Goal: Transaction & Acquisition: Purchase product/service

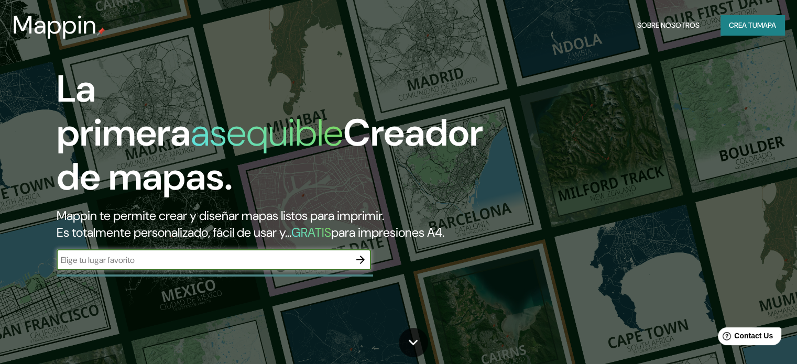
click at [312, 266] on input "text" at bounding box center [203, 260] width 293 height 12
type input "EL DIVISADERO XALISCO"
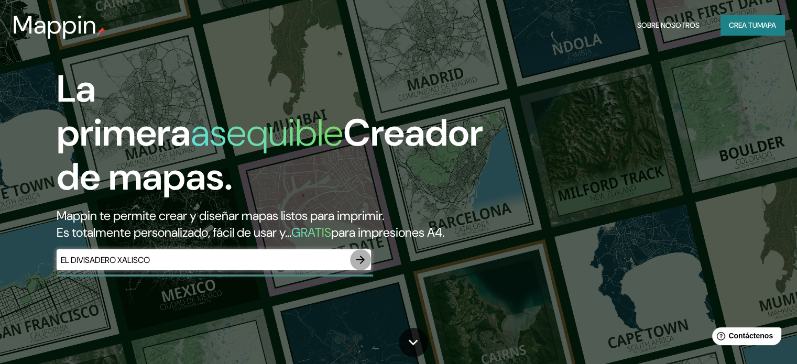
click at [363, 266] on icon "button" at bounding box center [360, 259] width 13 height 13
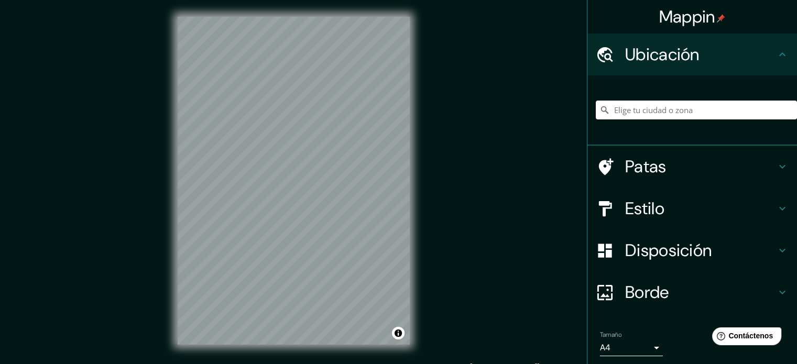
scroll to position [14, 0]
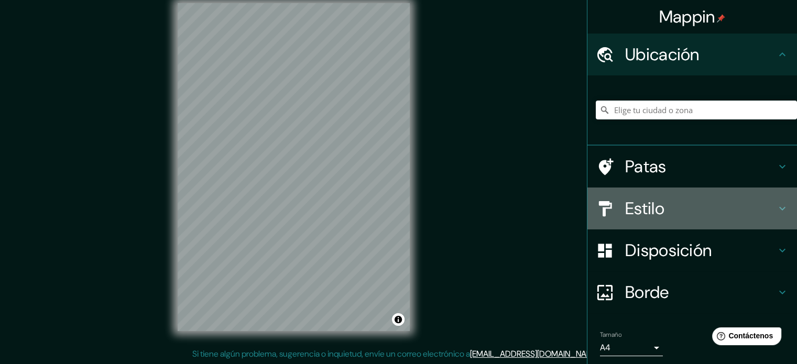
click at [653, 213] on font "Estilo" at bounding box center [644, 208] width 39 height 22
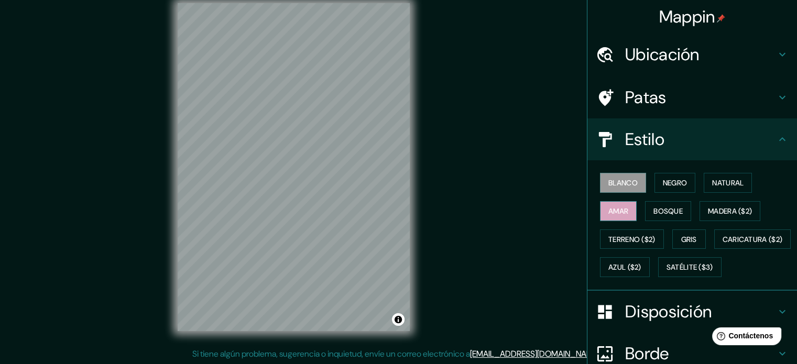
click at [621, 214] on font "Amar" at bounding box center [618, 210] width 20 height 9
click at [653, 213] on font "Bosque" at bounding box center [667, 210] width 29 height 9
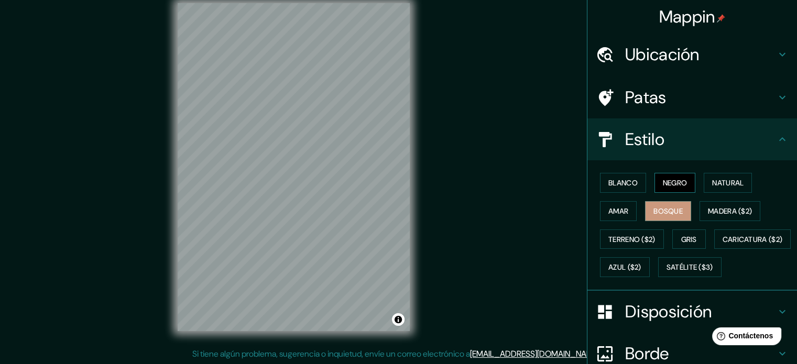
click at [654, 183] on button "Negro" at bounding box center [674, 183] width 41 height 20
click at [720, 182] on font "Natural" at bounding box center [727, 182] width 31 height 9
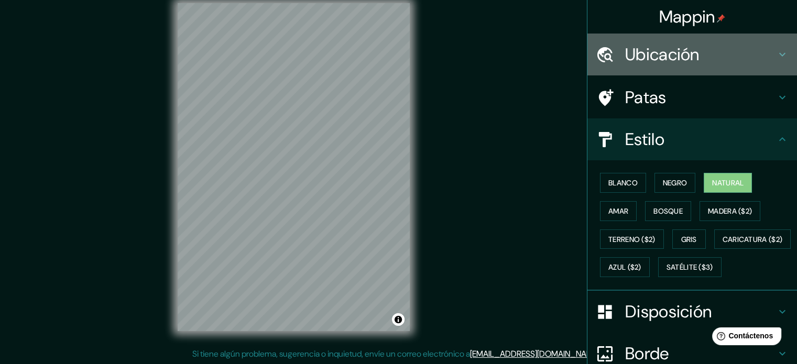
click at [664, 54] on font "Ubicación" at bounding box center [662, 54] width 74 height 22
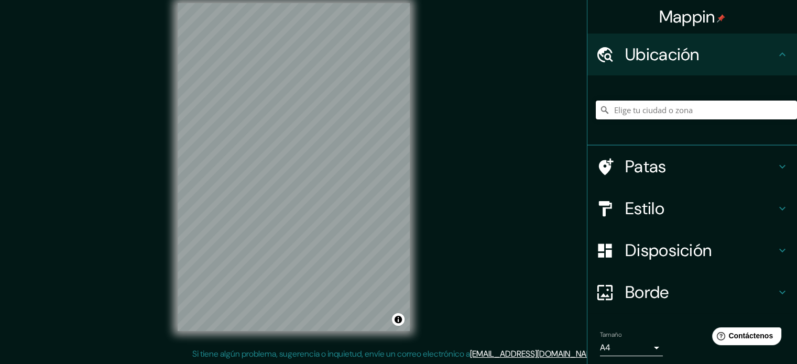
click at [668, 107] on input "Elige tu ciudad o zona" at bounding box center [696, 110] width 201 height 19
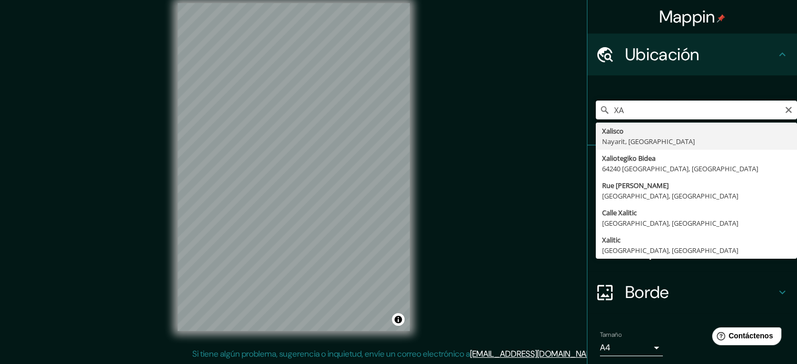
type input "X"
type input "DIVISADERO XALISCO NAYARIT"
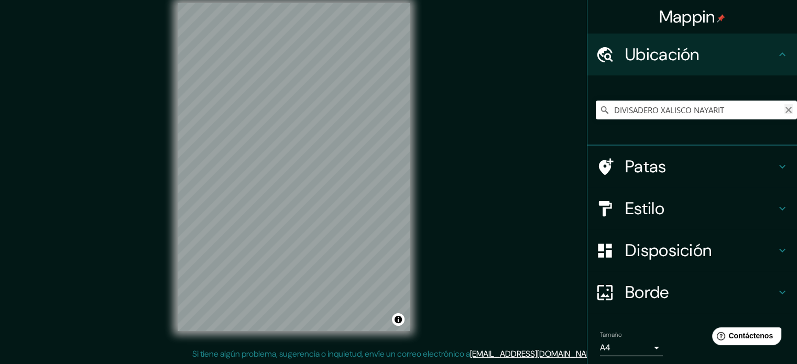
click at [784, 110] on icon "Claro" at bounding box center [788, 110] width 8 height 8
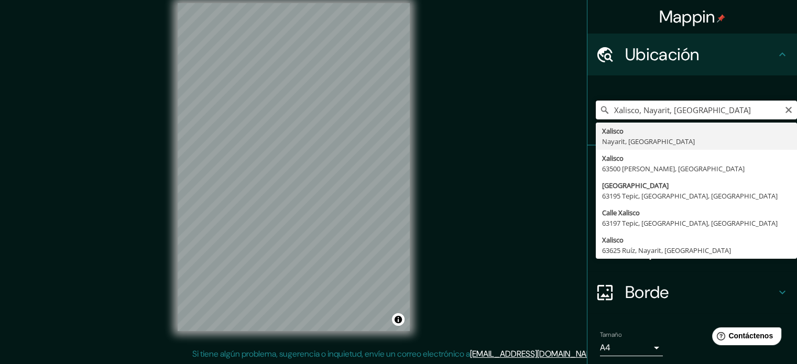
click at [748, 111] on input "Xalisco, Nayarit, [GEOGRAPHIC_DATA]" at bounding box center [696, 110] width 201 height 19
type input "X"
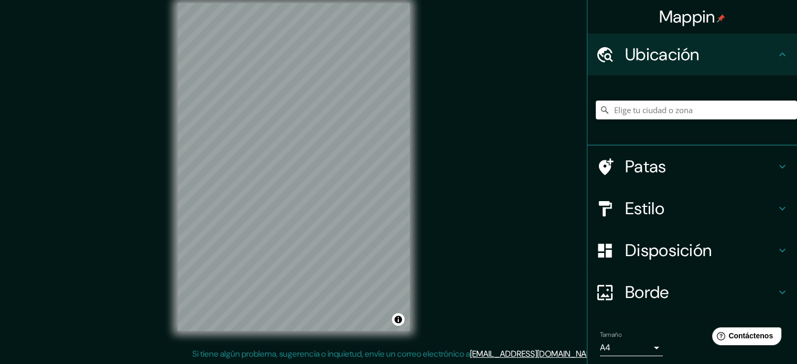
click at [752, 260] on h4 "Disposición" at bounding box center [700, 250] width 151 height 21
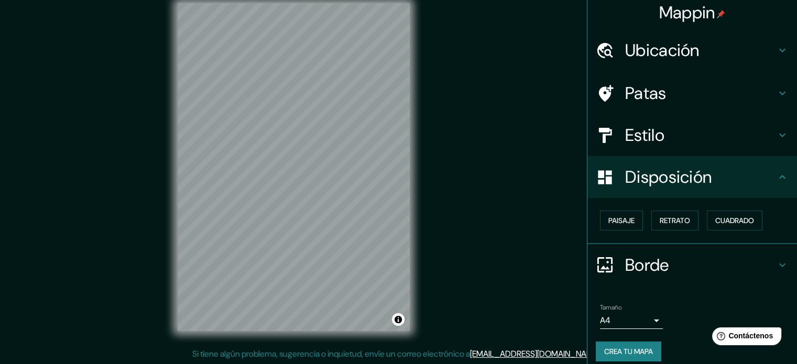
scroll to position [0, 0]
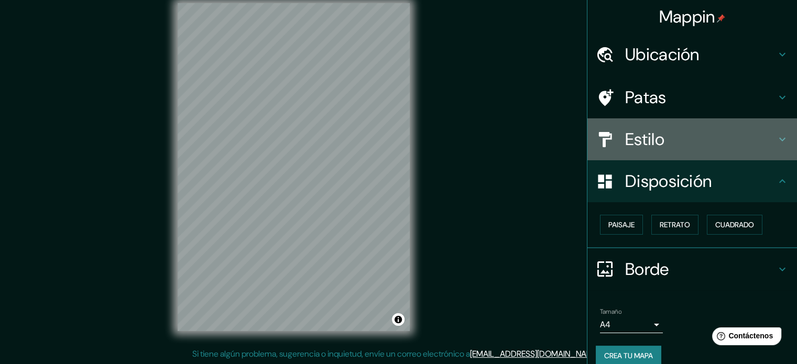
click at [706, 141] on h4 "Estilo" at bounding box center [700, 139] width 151 height 21
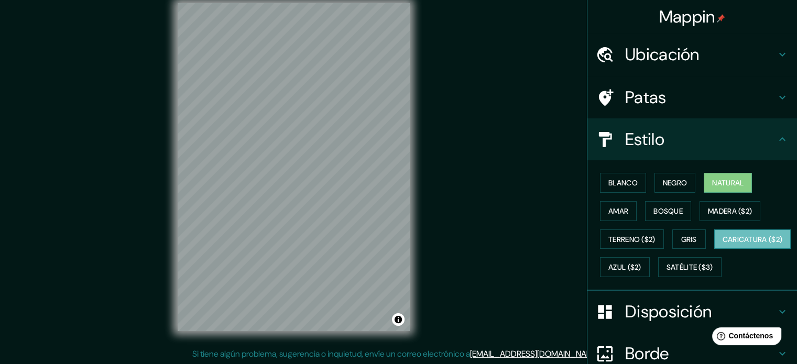
click at [722, 246] on font "Caricatura ($2)" at bounding box center [752, 240] width 60 height 14
click at [641, 269] on font "Azul ($2)" at bounding box center [624, 267] width 33 height 9
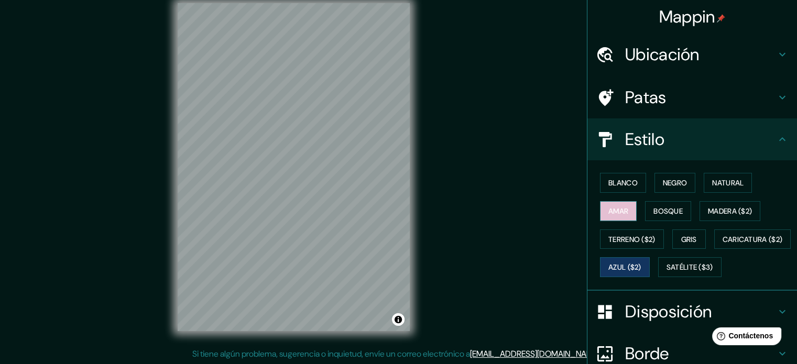
click at [615, 218] on button "Amar" at bounding box center [618, 211] width 37 height 20
click at [659, 190] on button "Negro" at bounding box center [674, 183] width 41 height 20
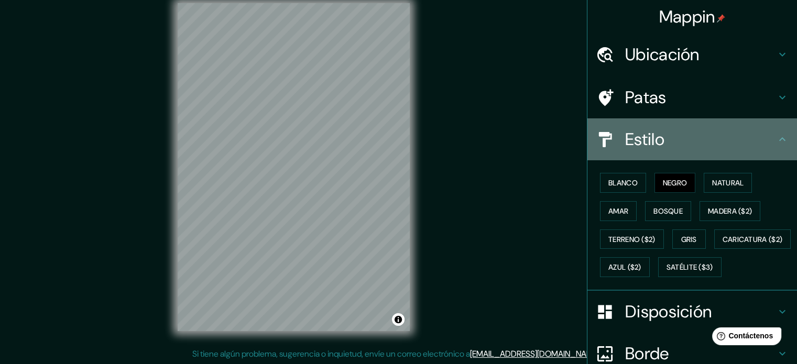
click at [662, 125] on div "Estilo" at bounding box center [691, 139] width 209 height 42
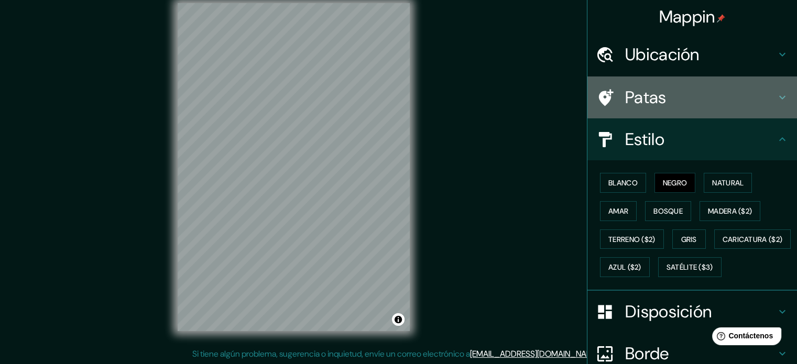
click at [729, 91] on h4 "Patas" at bounding box center [700, 97] width 151 height 21
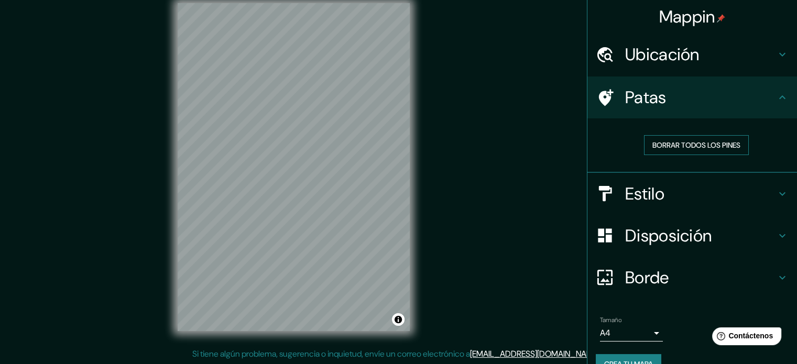
click at [713, 139] on font "Borrar todos los pines" at bounding box center [696, 145] width 88 height 14
